Goal: Task Accomplishment & Management: Manage account settings

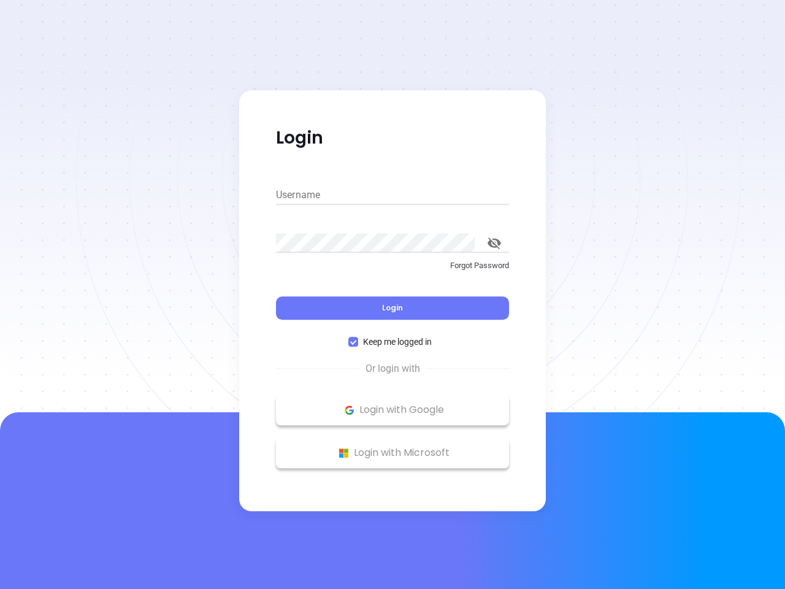
click at [393, 295] on div "Login" at bounding box center [392, 301] width 233 height 38
click at [393, 195] on input "Username" at bounding box center [392, 195] width 233 height 20
click at [495, 243] on icon "toggle password visibility" at bounding box center [494, 243] width 13 height 12
click at [393, 308] on span "Login" at bounding box center [392, 308] width 21 height 10
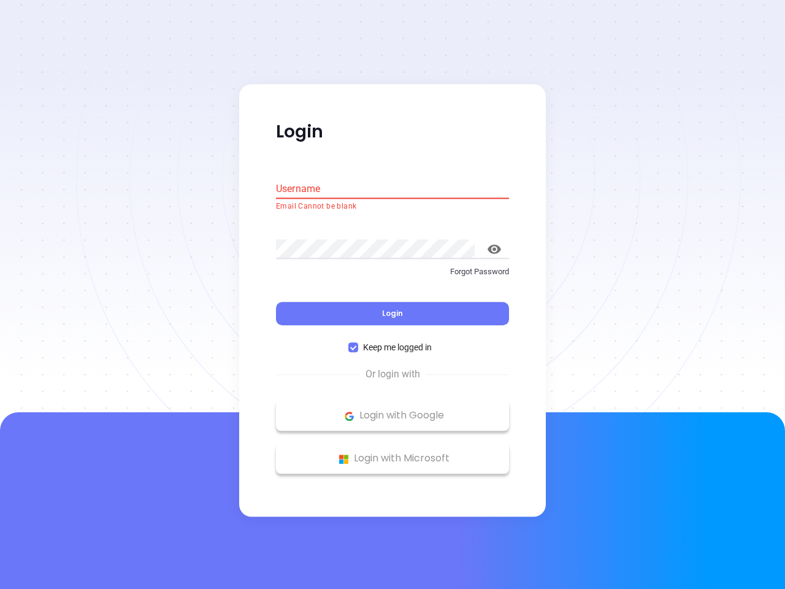
click at [393, 342] on span "Keep me logged in" at bounding box center [397, 347] width 79 height 13
click at [358, 343] on input "Keep me logged in" at bounding box center [354, 348] width 10 height 10
checkbox input "false"
click at [393, 410] on p "Login with Google" at bounding box center [392, 416] width 221 height 18
click at [393, 453] on p "Login with Microsoft" at bounding box center [392, 459] width 221 height 18
